Goal: Browse casually: Explore the website without a specific task or goal

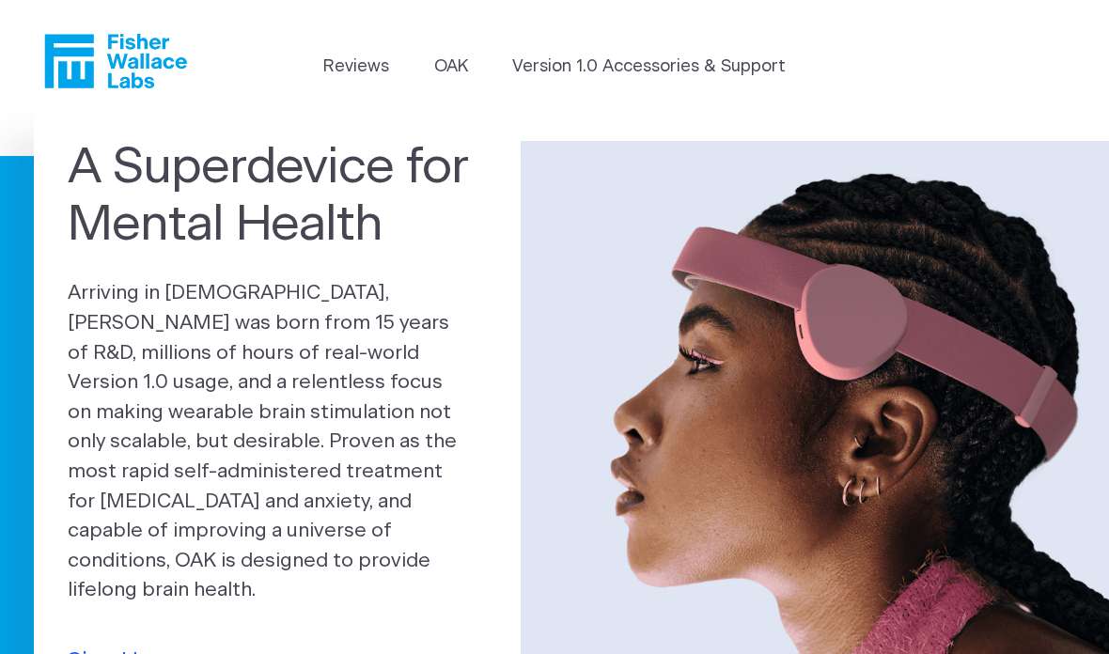
click at [740, 93] on header "Reviews OAK Version 1.0 Accessories & Support" at bounding box center [554, 61] width 1109 height 122
click at [745, 70] on link "Version 1.0 Accessories & Support" at bounding box center [648, 66] width 273 height 25
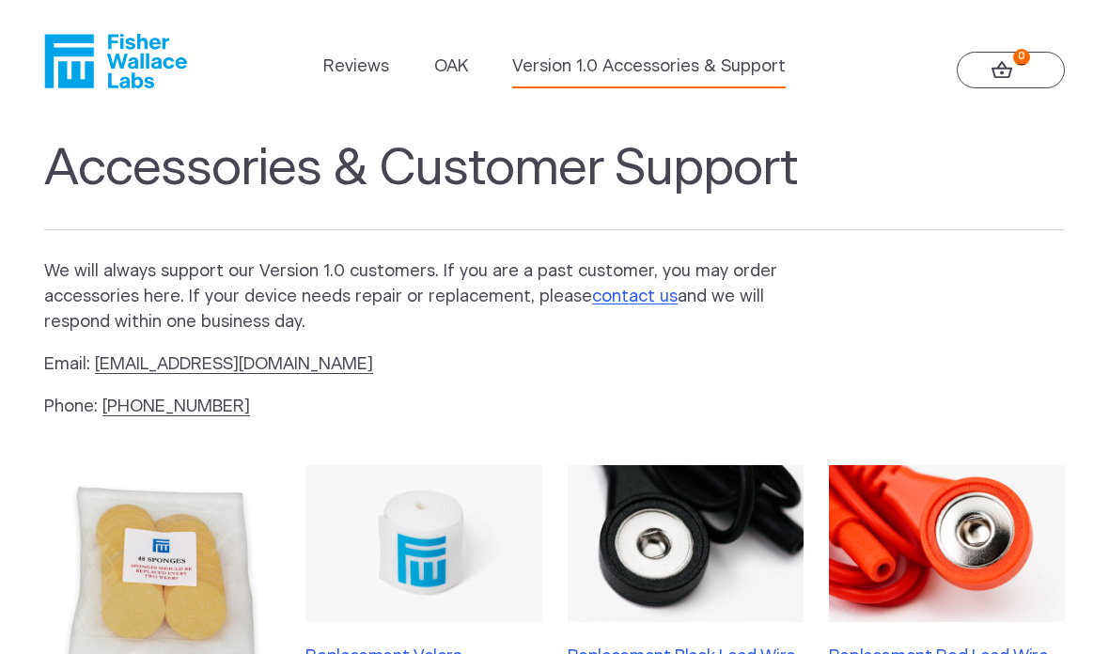
click at [1023, 76] on link "0" at bounding box center [1010, 70] width 108 height 37
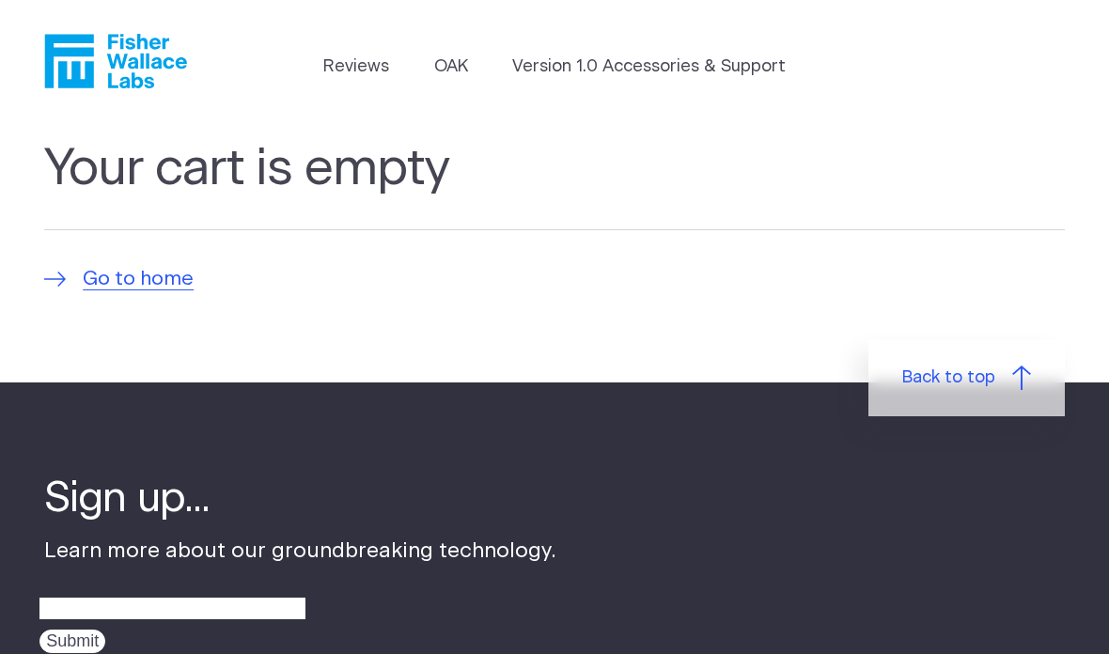
click at [428, 117] on header "Reviews OAK Version 1.0 Accessories & Support" at bounding box center [554, 61] width 1109 height 122
click at [379, 72] on link "Reviews" at bounding box center [356, 66] width 66 height 25
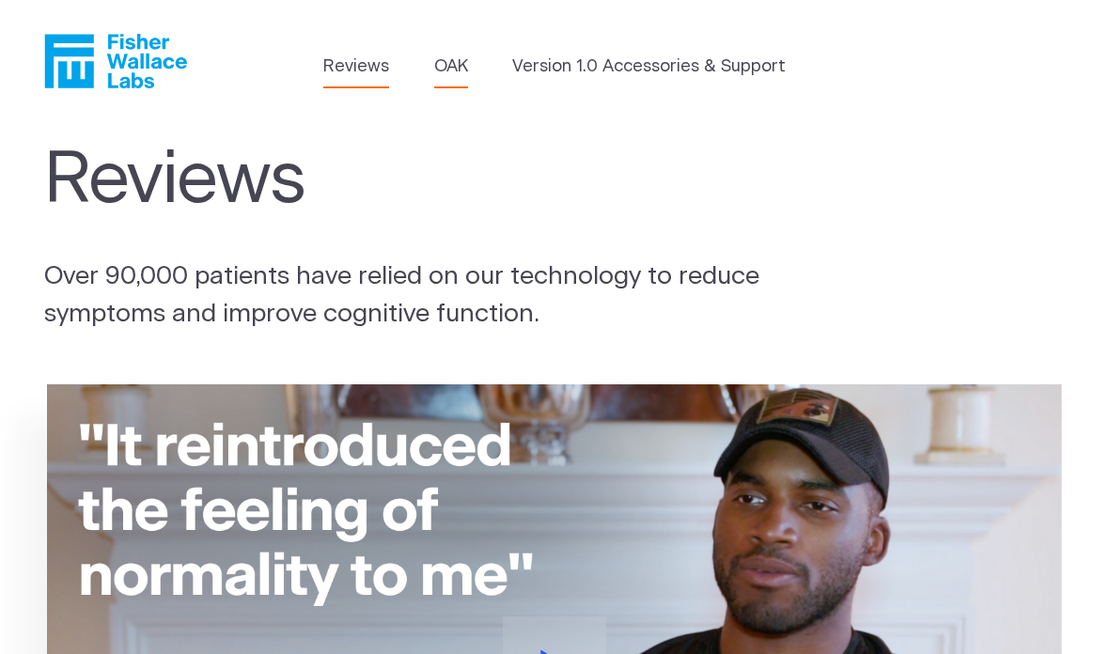
click at [450, 73] on link "OAK" at bounding box center [451, 66] width 34 height 25
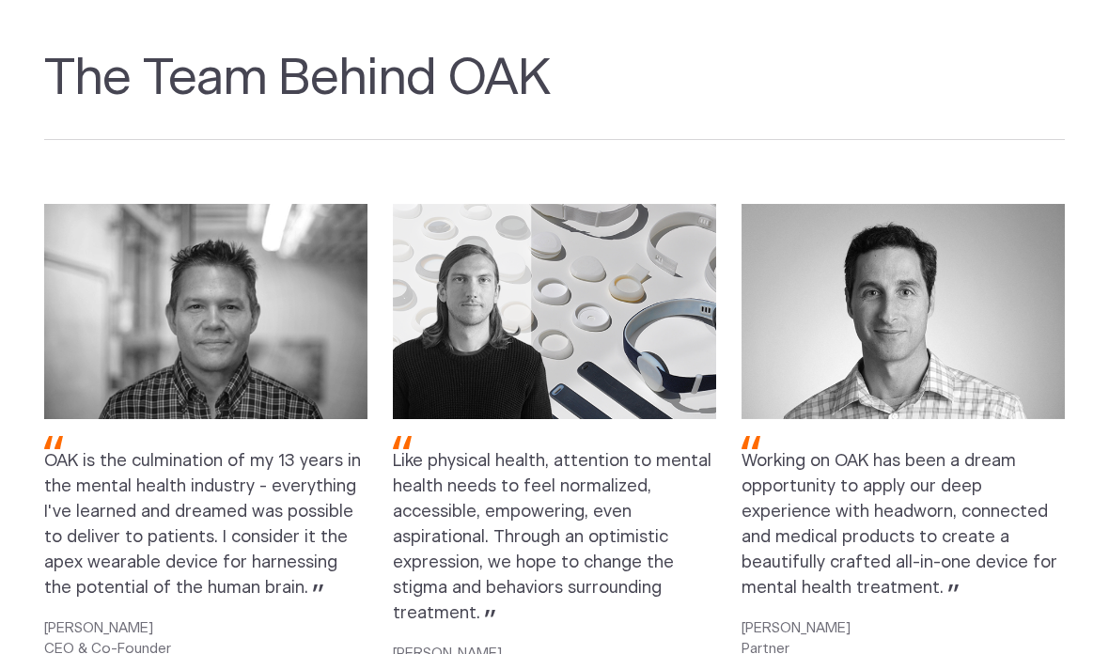
scroll to position [2106, 0]
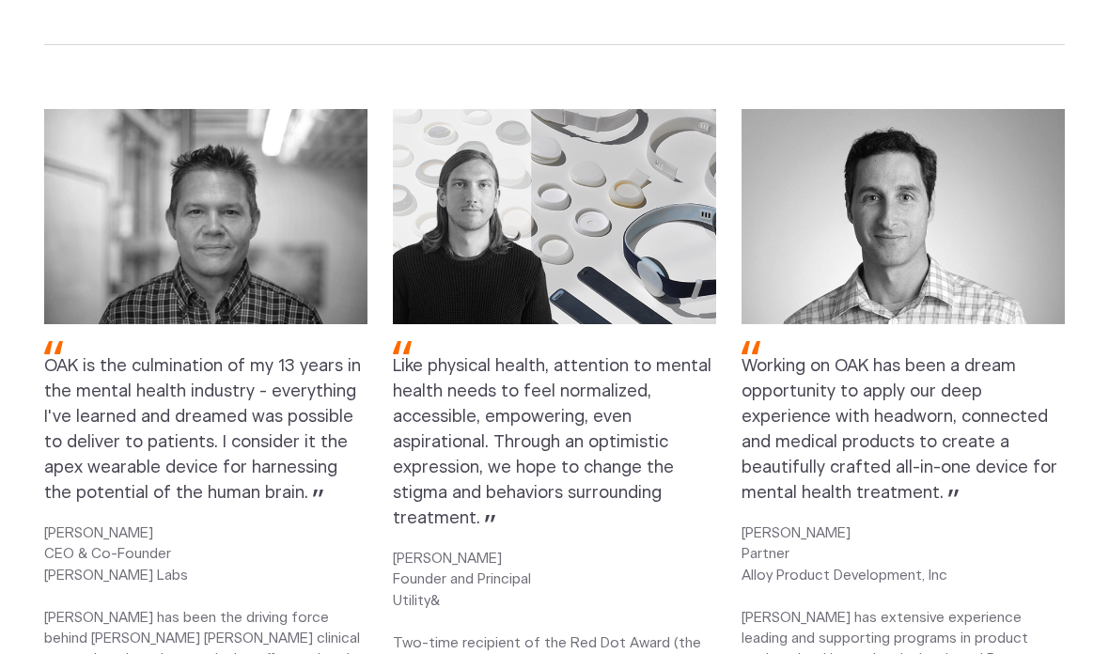
click at [727, 606] on div "OAK is the culmination of my 13 years in the mental health industry - everythin…" at bounding box center [554, 423] width 1020 height 626
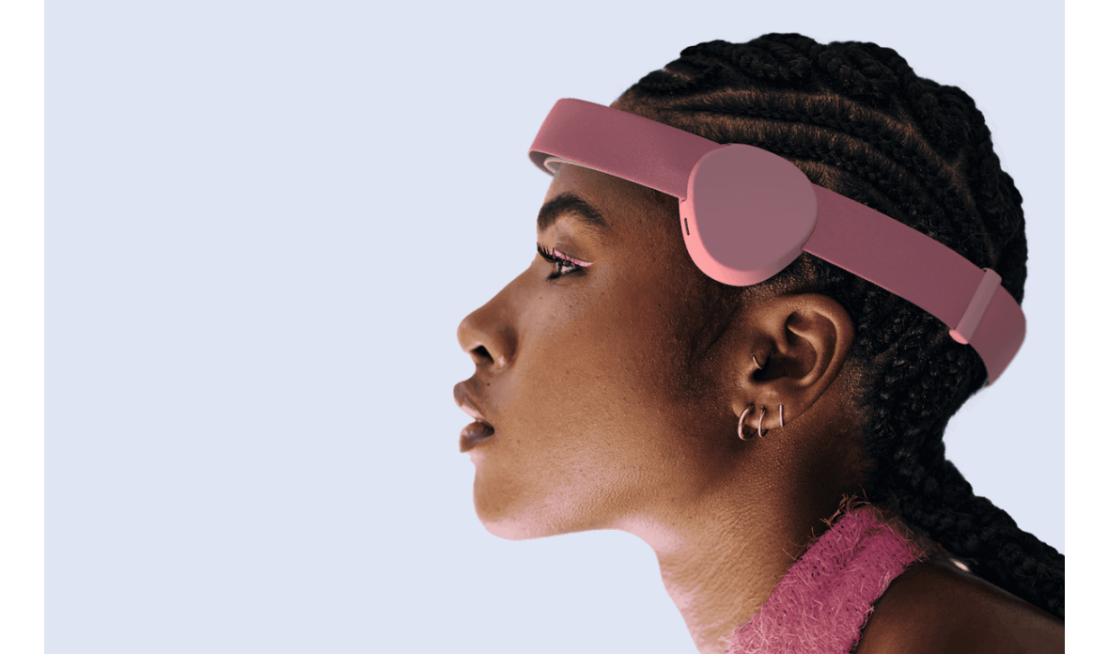
scroll to position [174, 0]
